Goal: Use online tool/utility: Utilize a website feature to perform a specific function

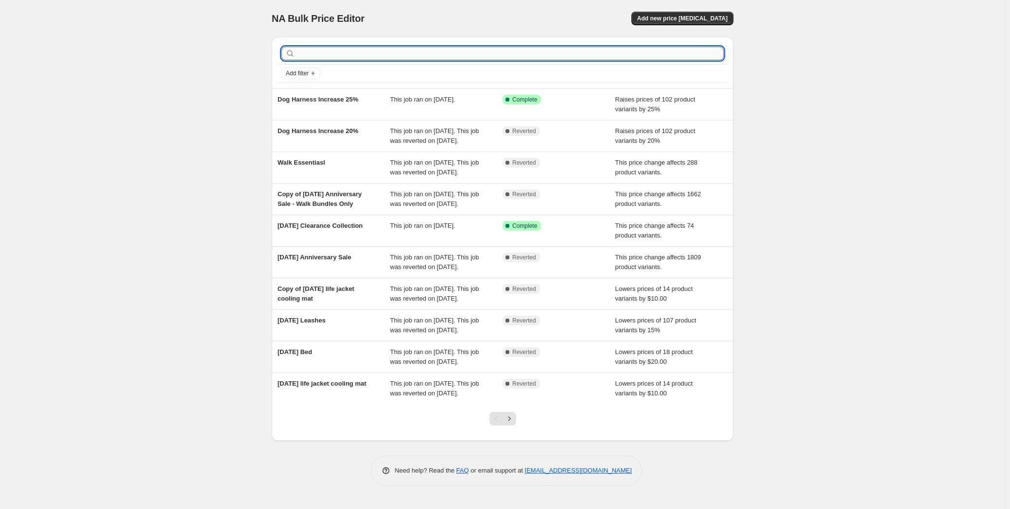
click at [463, 51] on input "text" at bounding box center [510, 54] width 427 height 14
click at [148, 138] on div "NA Bulk Price Editor. This page is ready NA Bulk Price Editor Add new price [ME…" at bounding box center [502, 254] width 1005 height 509
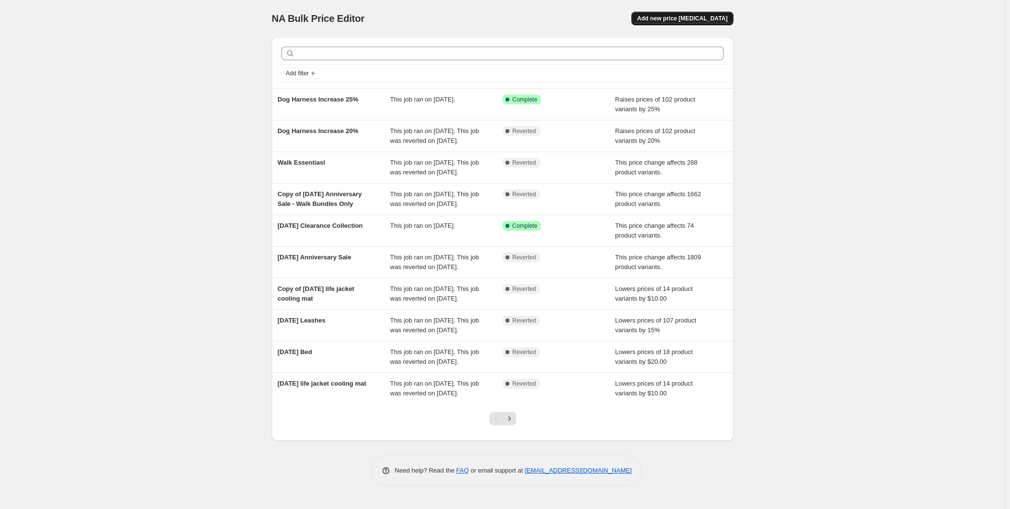
click at [708, 19] on span "Add new price [MEDICAL_DATA]" at bounding box center [682, 19] width 90 height 8
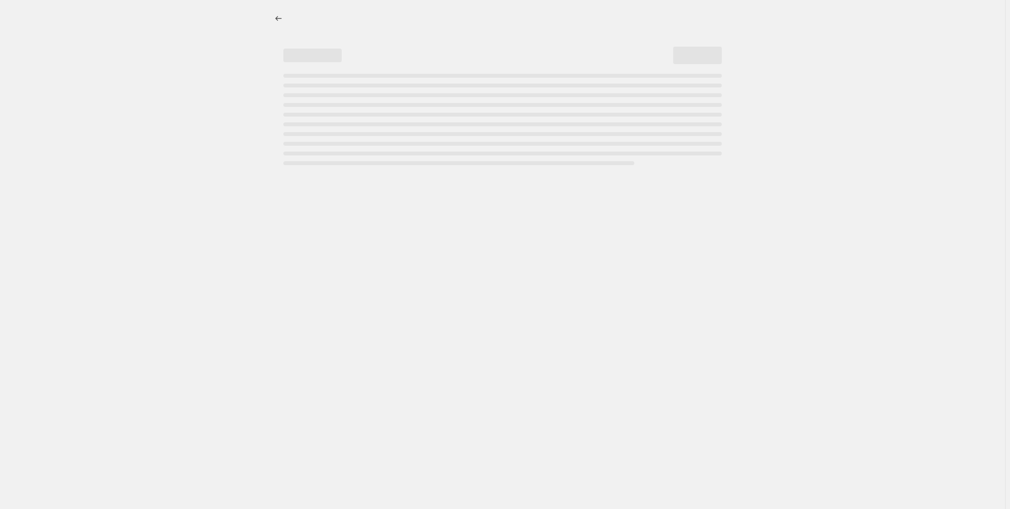
select select "percentage"
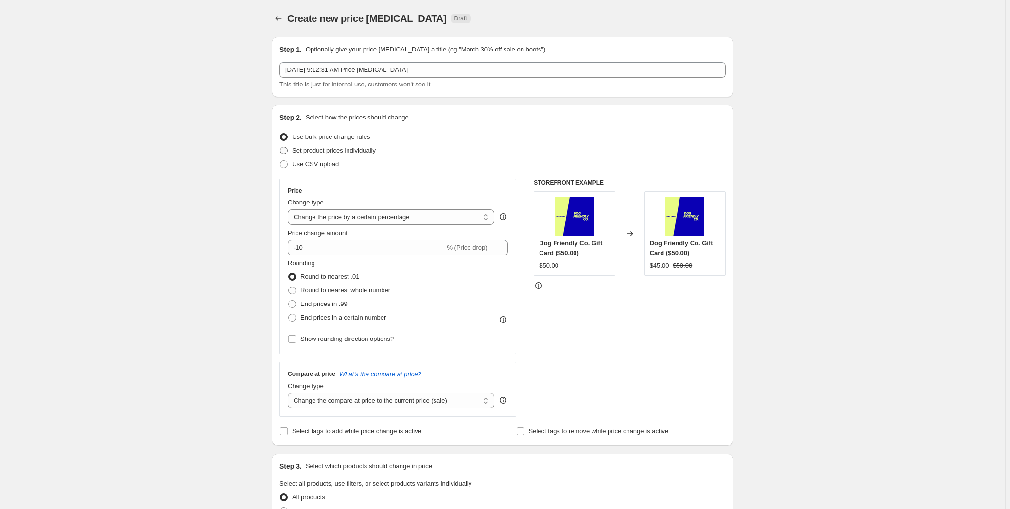
drag, startPoint x: 314, startPoint y: 146, endPoint x: 310, endPoint y: 153, distance: 7.4
click at [314, 147] on label "Set product prices individually" at bounding box center [328, 151] width 96 height 14
click at [281, 147] on input "Set product prices individually" at bounding box center [280, 147] width 0 height 0
radio input "true"
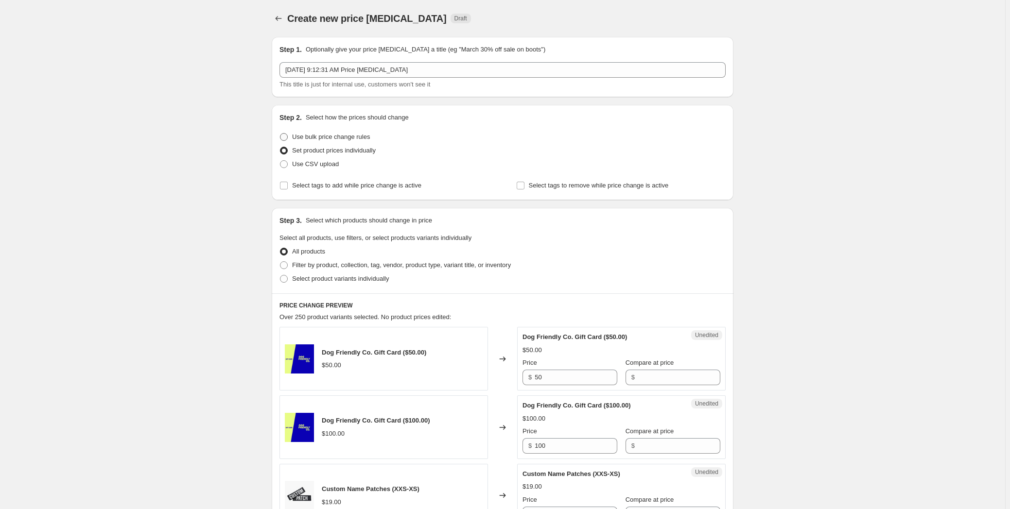
click at [329, 135] on span "Use bulk price change rules" at bounding box center [331, 136] width 78 height 7
click at [281, 134] on input "Use bulk price change rules" at bounding box center [280, 133] width 0 height 0
radio input "true"
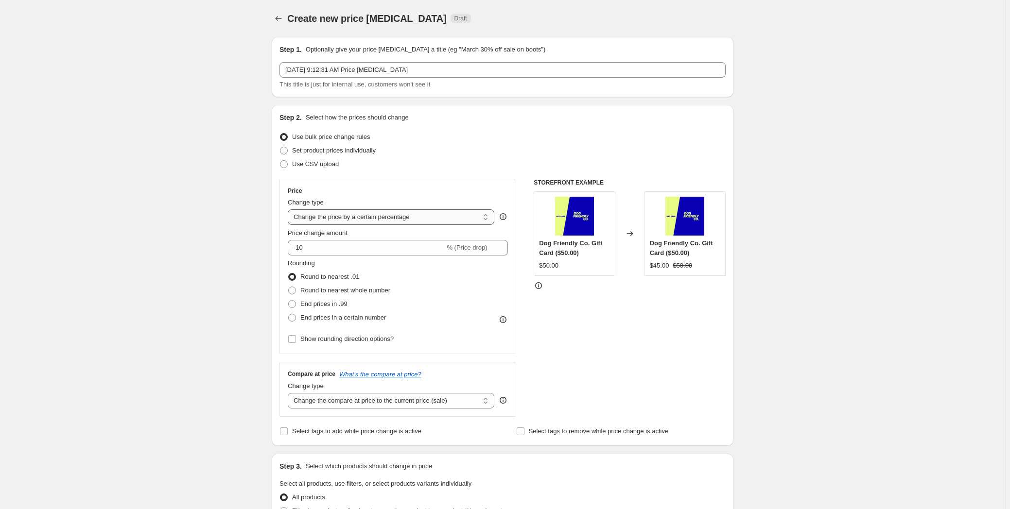
click at [343, 214] on select "Change the price to a certain amount Change the price by a certain amount Chang…" at bounding box center [391, 218] width 207 height 16
select select "ecap"
click at [290, 210] on select "Change the price to a certain amount Change the price by a certain amount Chang…" at bounding box center [391, 218] width 207 height 16
